Goal: Feedback & Contribution: Submit feedback/report problem

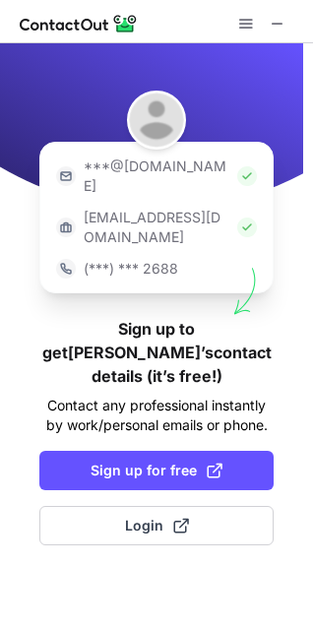
click at [237, 166] on img at bounding box center [247, 176] width 20 height 20
click at [163, 162] on p "***@gmail.com" at bounding box center [157, 176] width 146 height 39
click at [237, 175] on img at bounding box center [247, 176] width 20 height 20
click at [237, 166] on img at bounding box center [247, 176] width 20 height 20
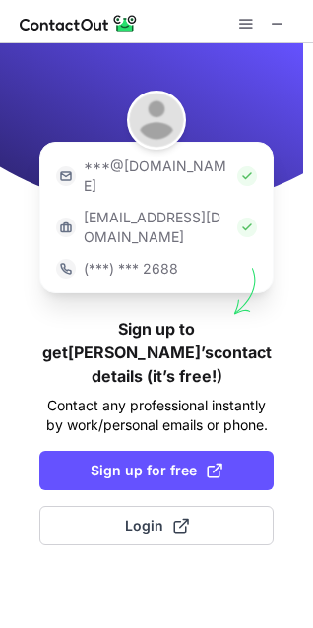
click at [237, 166] on img at bounding box center [247, 176] width 20 height 20
click at [12, 71] on img at bounding box center [151, 126] width 303 height 166
click at [134, 157] on p "***@[DOMAIN_NAME]" at bounding box center [157, 176] width 146 height 39
click at [244, 16] on span at bounding box center [246, 24] width 16 height 16
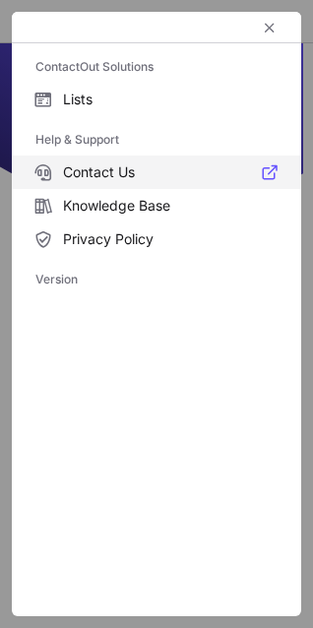
click at [190, 165] on span "Contact Us" at bounding box center [170, 172] width 215 height 18
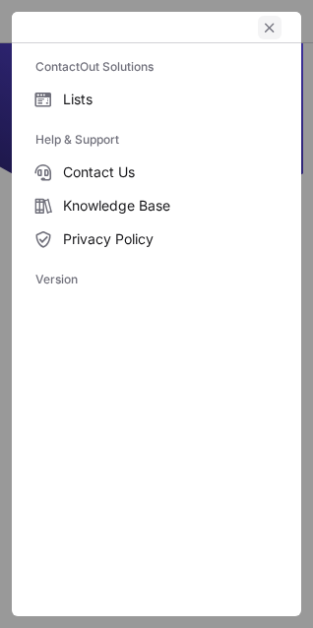
click at [272, 35] on button "left-button" at bounding box center [270, 28] width 24 height 24
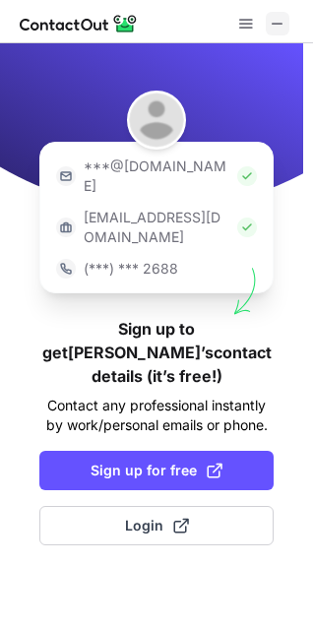
click at [273, 26] on span at bounding box center [278, 24] width 16 height 16
